Goal: Information Seeking & Learning: Learn about a topic

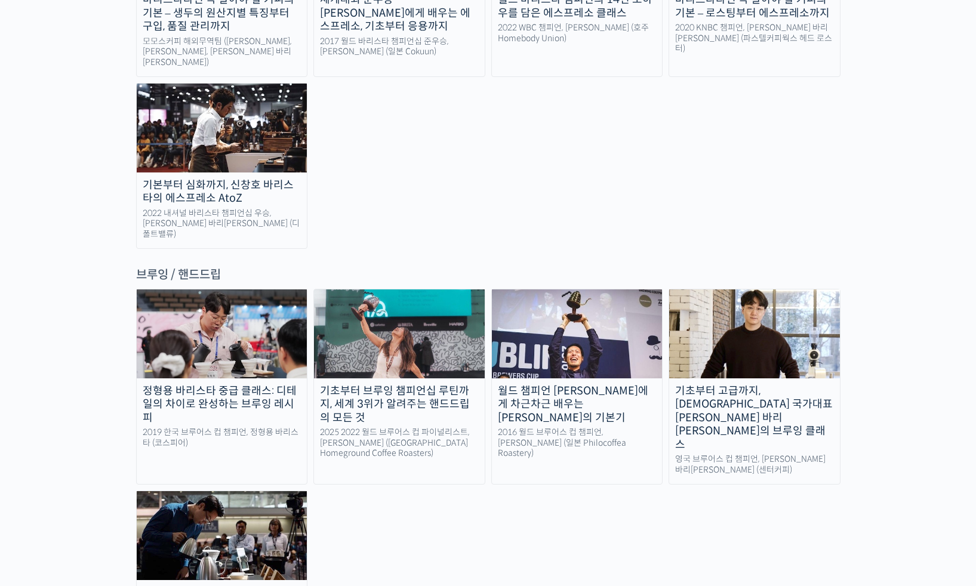
scroll to position [1810, 0]
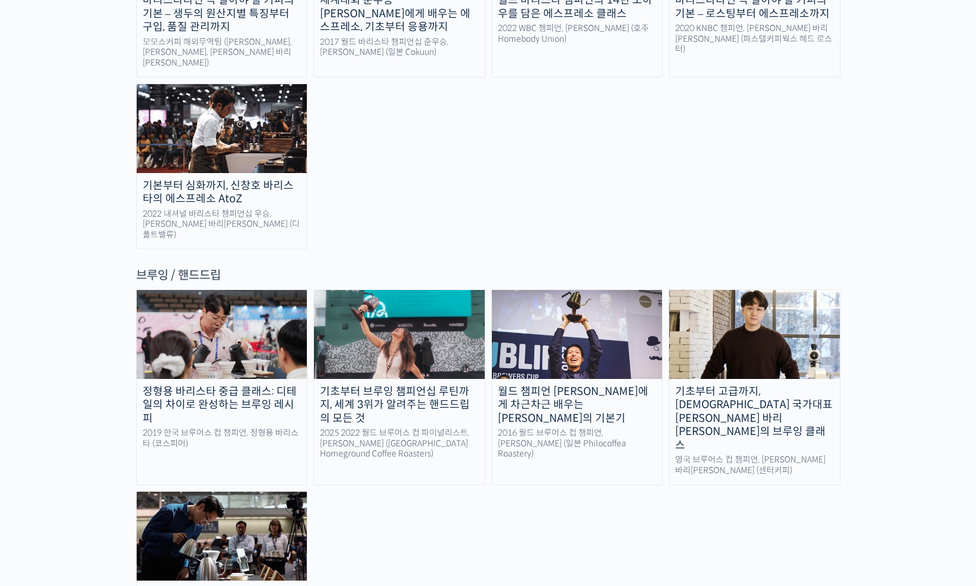
click at [421, 385] on div "기초부터 브루잉 챔피언십 루틴까지, 세계 3위가 알려주는 핸드드립의 모든 것" at bounding box center [399, 405] width 171 height 41
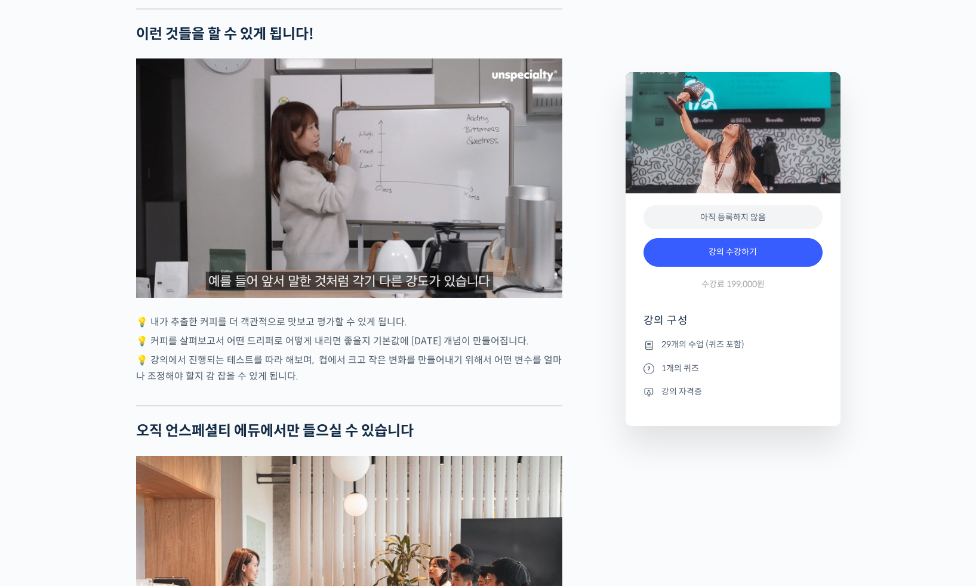
scroll to position [3487, 0]
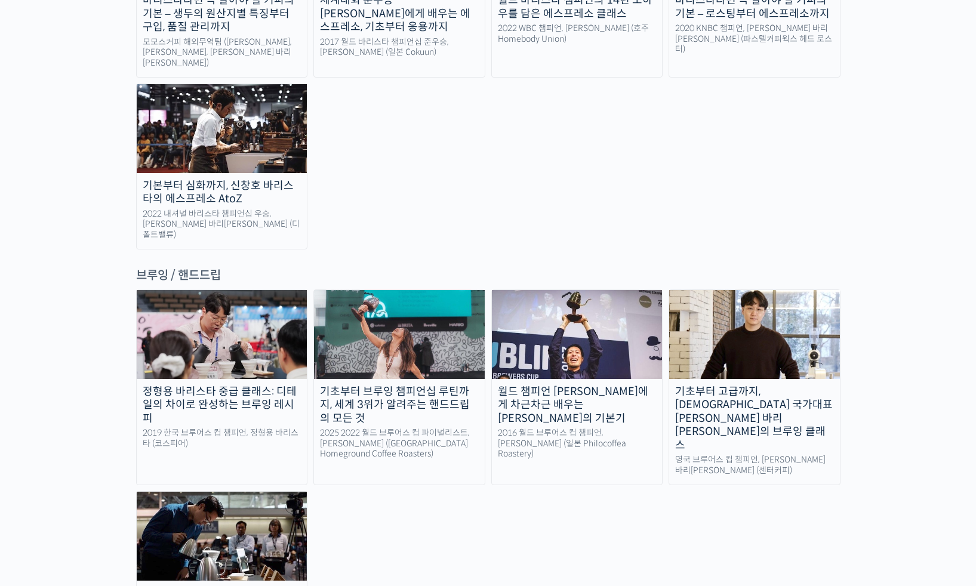
scroll to position [1810, 0]
click at [226, 385] on div "정형용 바리스타 중급 클래스: 디테일의 차이로 완성하는 브루잉 레시피" at bounding box center [222, 405] width 171 height 41
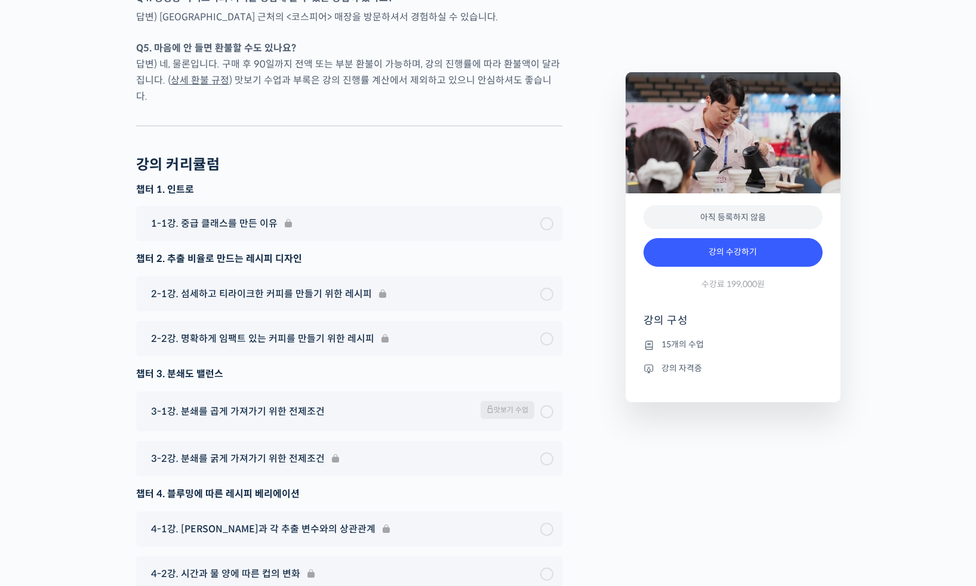
scroll to position [3549, 0]
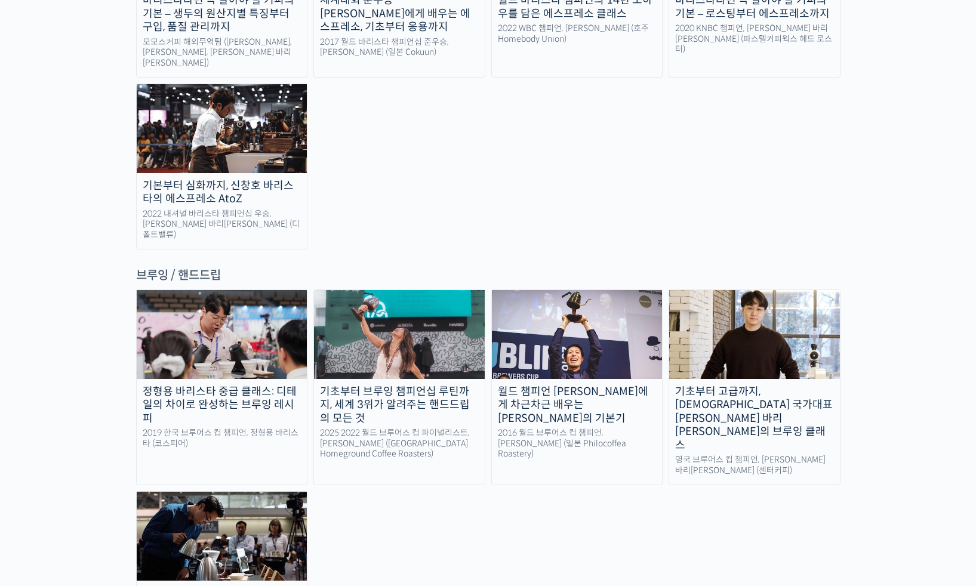
click at [294, 492] on img at bounding box center [222, 536] width 171 height 88
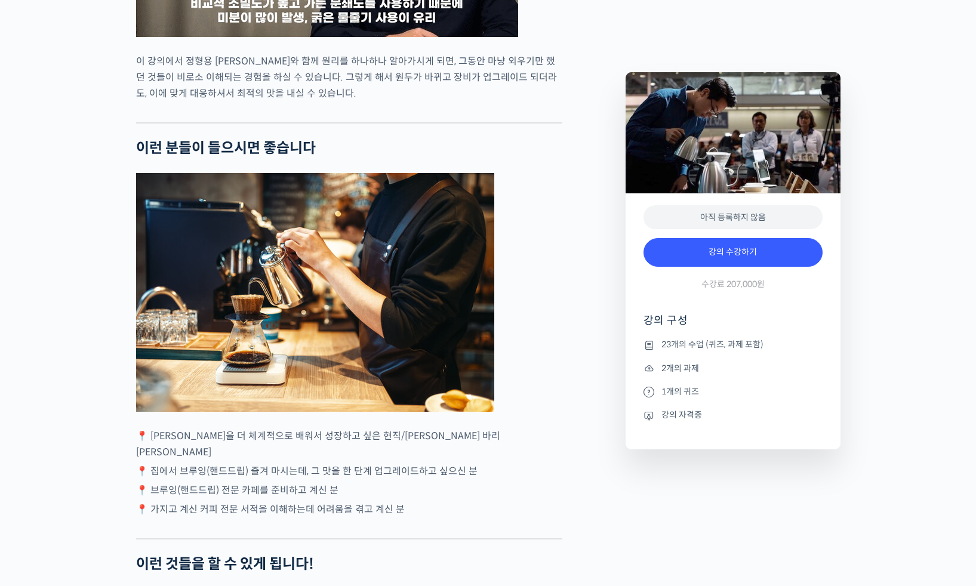
scroll to position [2947, 0]
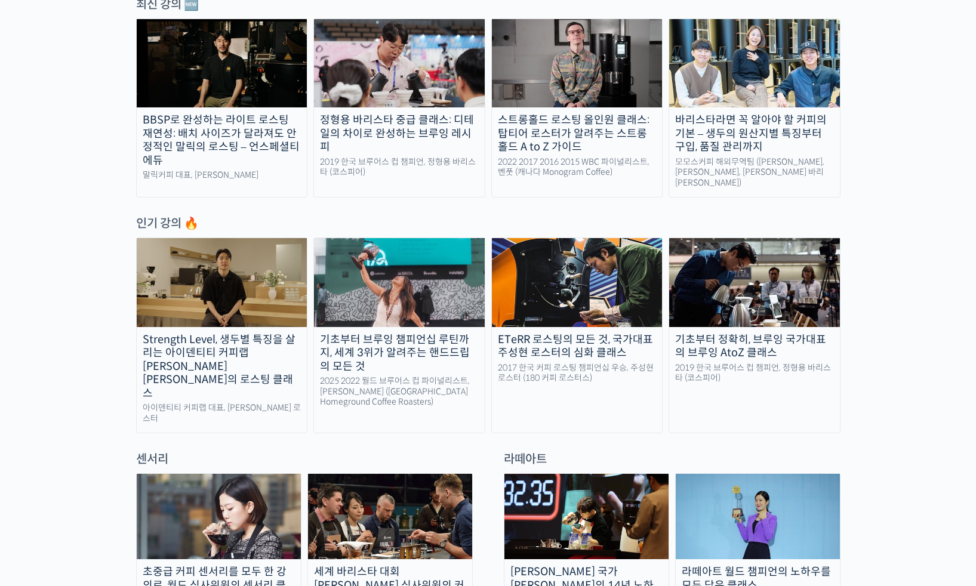
scroll to position [609, 0]
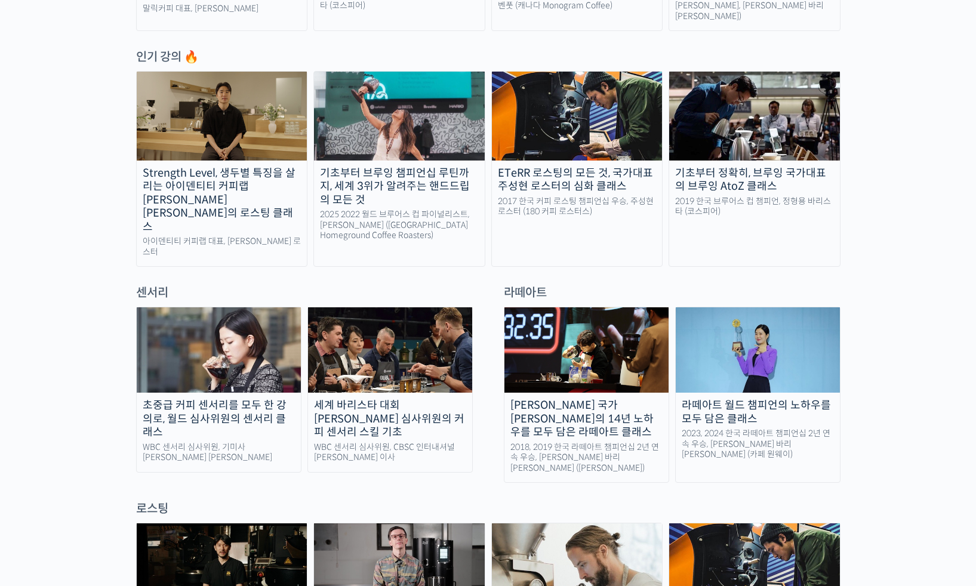
click at [189, 355] on img at bounding box center [219, 350] width 164 height 85
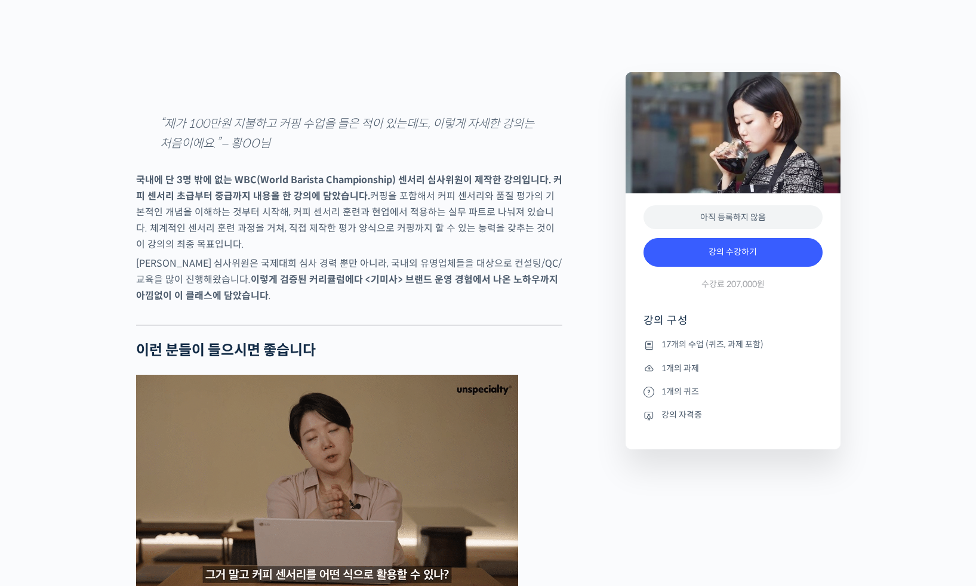
scroll to position [2094, 0]
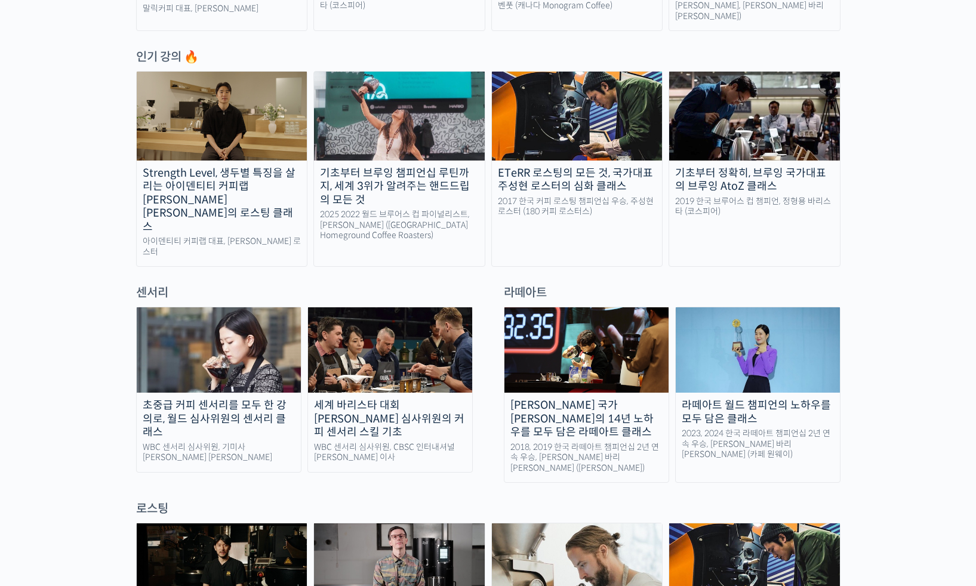
scroll to position [609, 0]
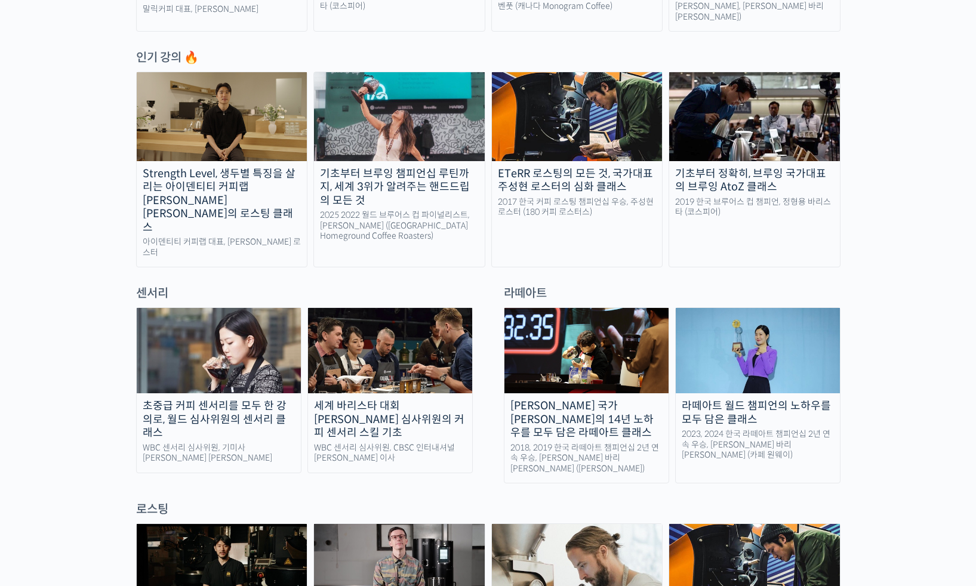
click at [367, 109] on img at bounding box center [399, 116] width 171 height 88
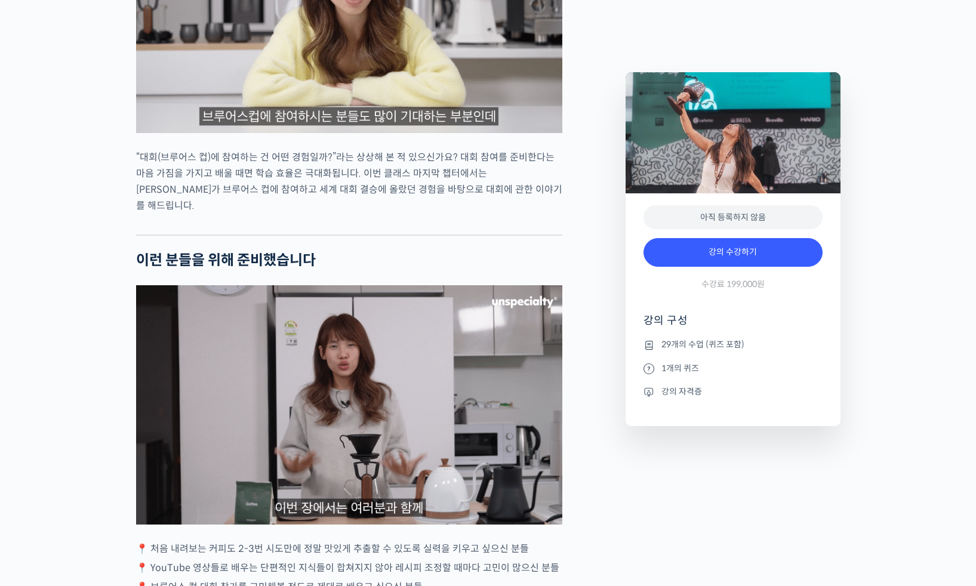
scroll to position [2658, 0]
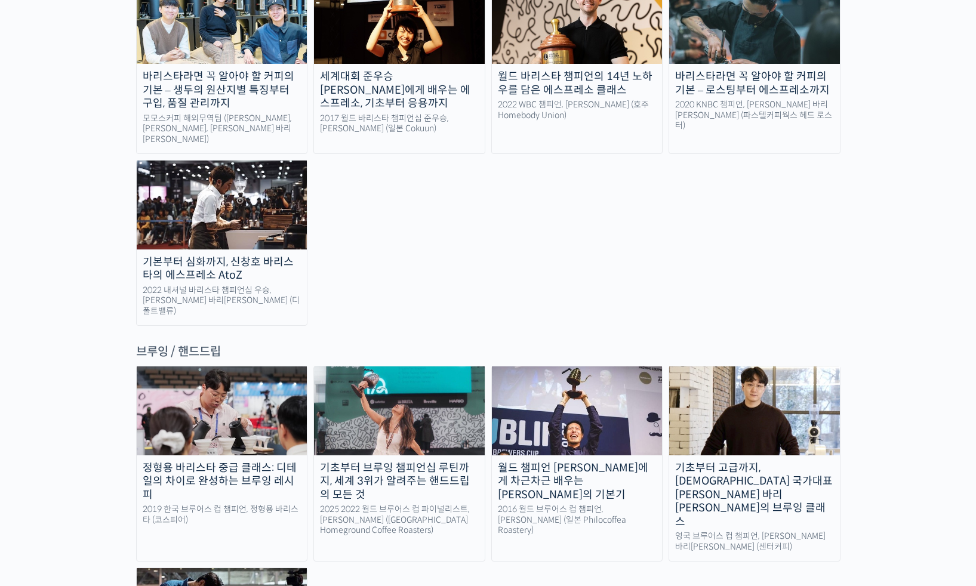
scroll to position [1734, 0]
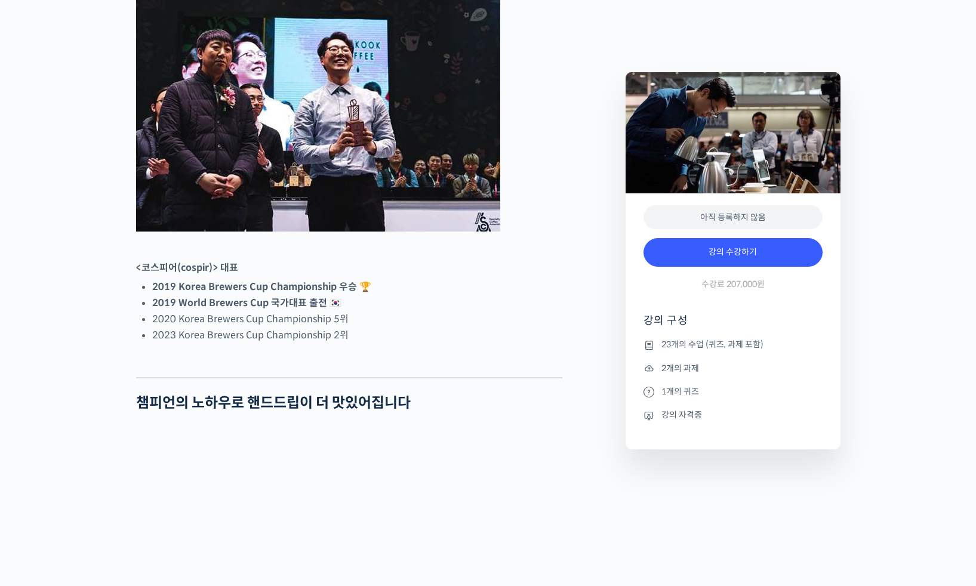
scroll to position [500, 0]
